Goal: Check status: Check status

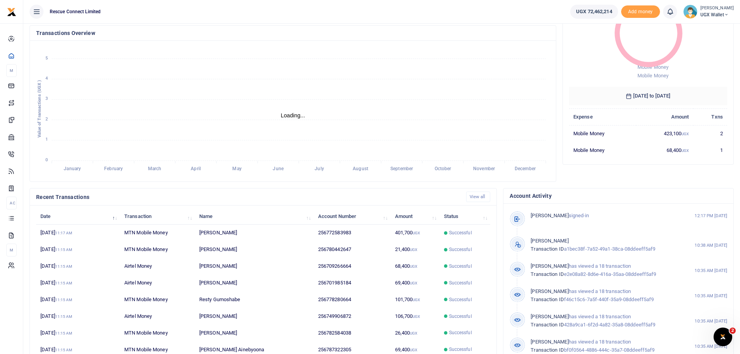
scroll to position [110, 0]
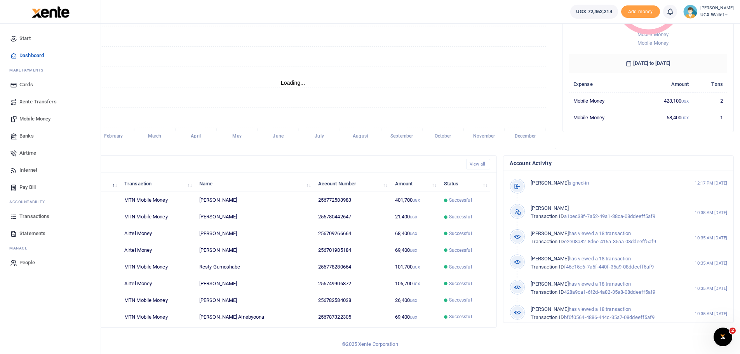
click at [45, 214] on span "Transactions" at bounding box center [34, 217] width 30 height 8
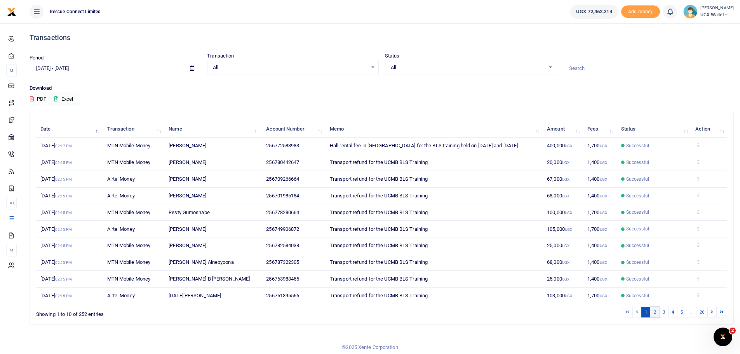
click at [655, 312] on link "2" at bounding box center [654, 312] width 9 height 10
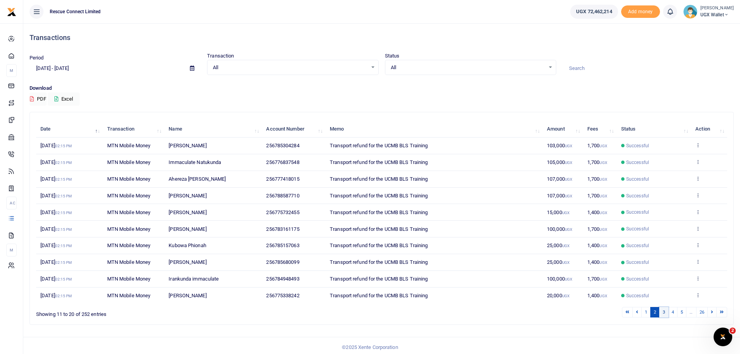
click at [664, 312] on link "3" at bounding box center [663, 312] width 9 height 10
click at [671, 312] on link "4" at bounding box center [672, 312] width 9 height 10
click at [681, 311] on link "5" at bounding box center [681, 312] width 9 height 10
click at [682, 313] on link "6" at bounding box center [681, 312] width 9 height 10
click at [684, 314] on link "7" at bounding box center [681, 312] width 9 height 10
